Goal: Find specific page/section: Find specific page/section

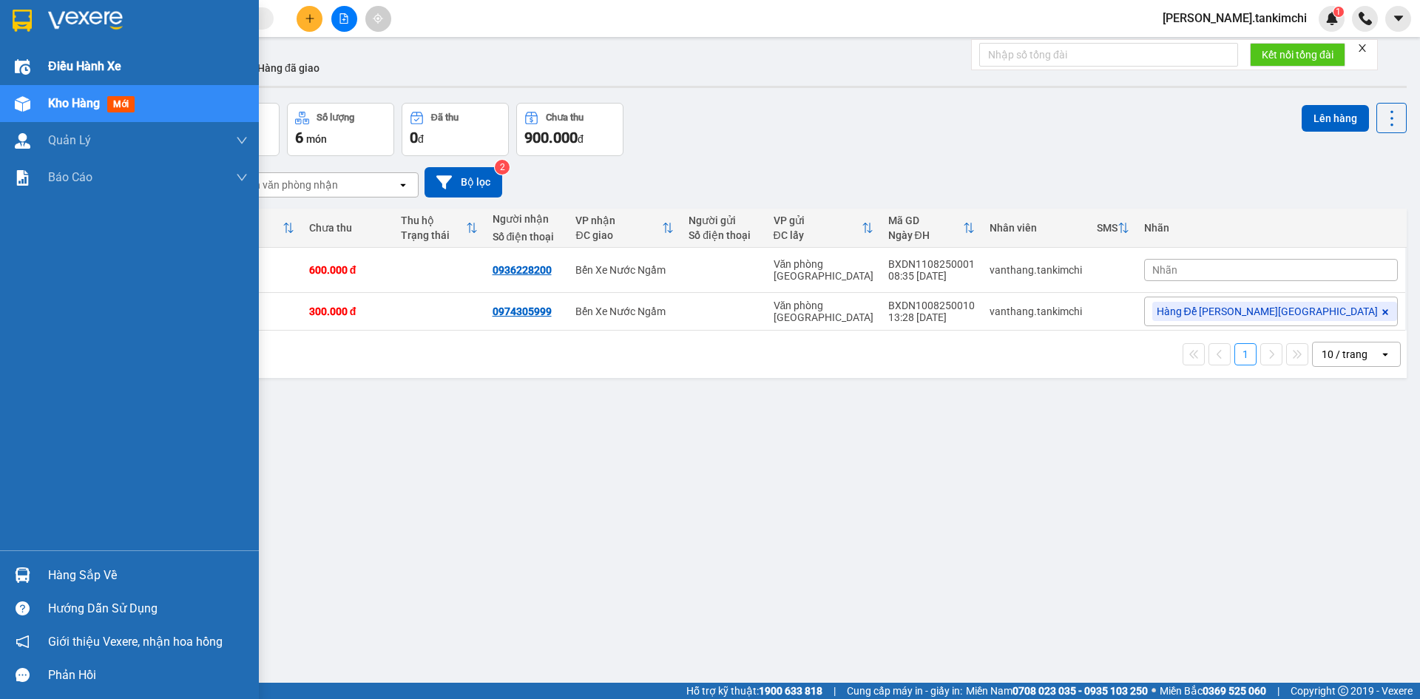
drag, startPoint x: 18, startPoint y: 70, endPoint x: 58, endPoint y: 58, distance: 41.0
click at [19, 70] on img at bounding box center [23, 67] width 16 height 16
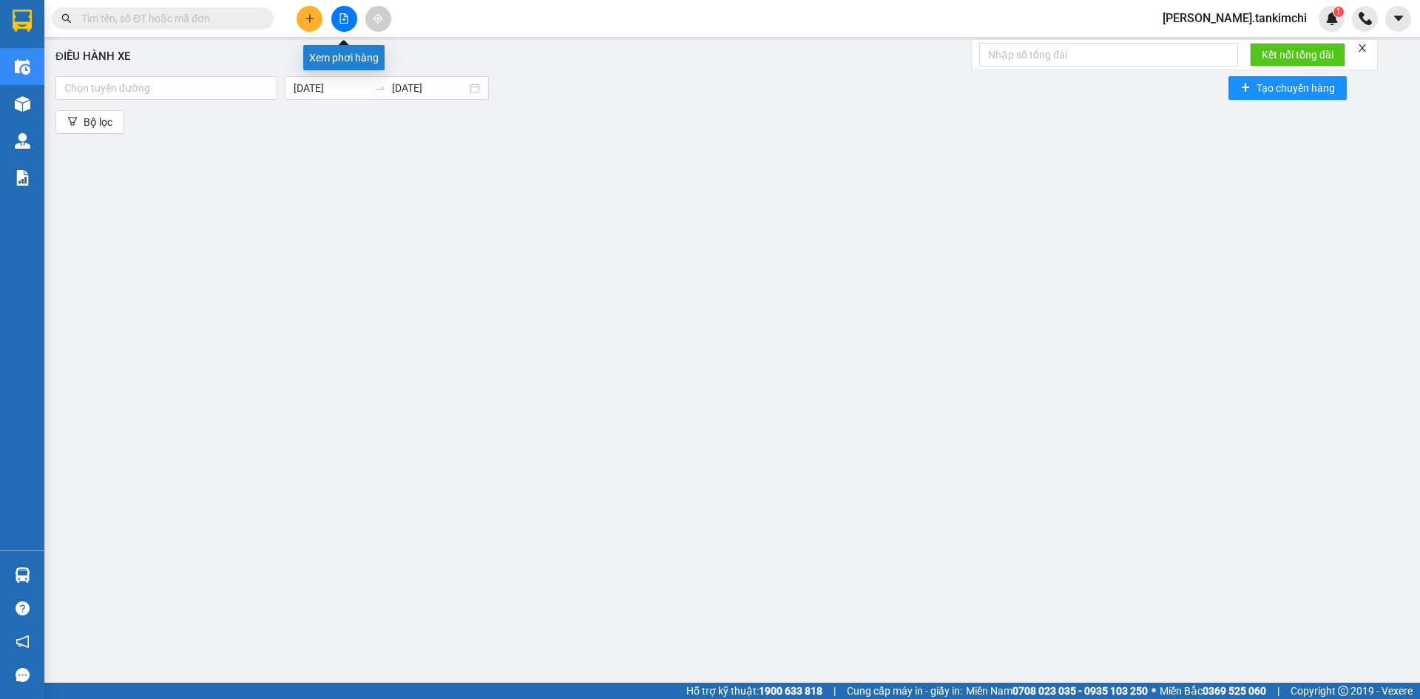
click at [341, 17] on icon "file-add" at bounding box center [344, 18] width 10 height 10
